Goal: Task Accomplishment & Management: Manage account settings

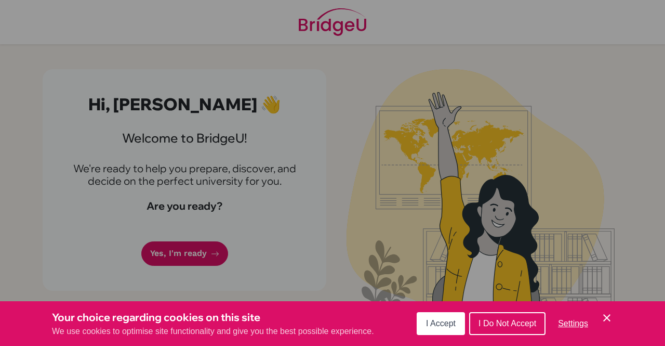
click at [448, 327] on span "I Accept" at bounding box center [441, 322] width 30 height 9
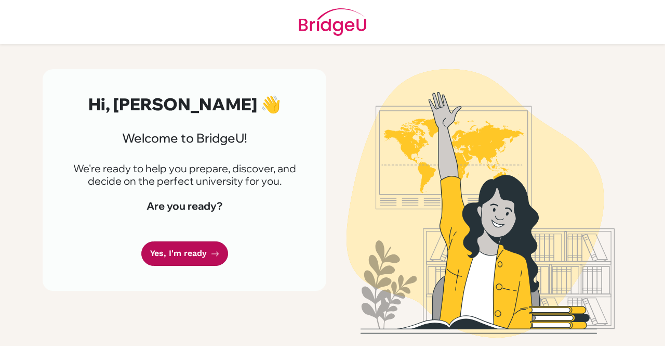
click at [178, 259] on link "Yes, I'm ready" at bounding box center [184, 253] width 87 height 24
